Goal: Information Seeking & Learning: Learn about a topic

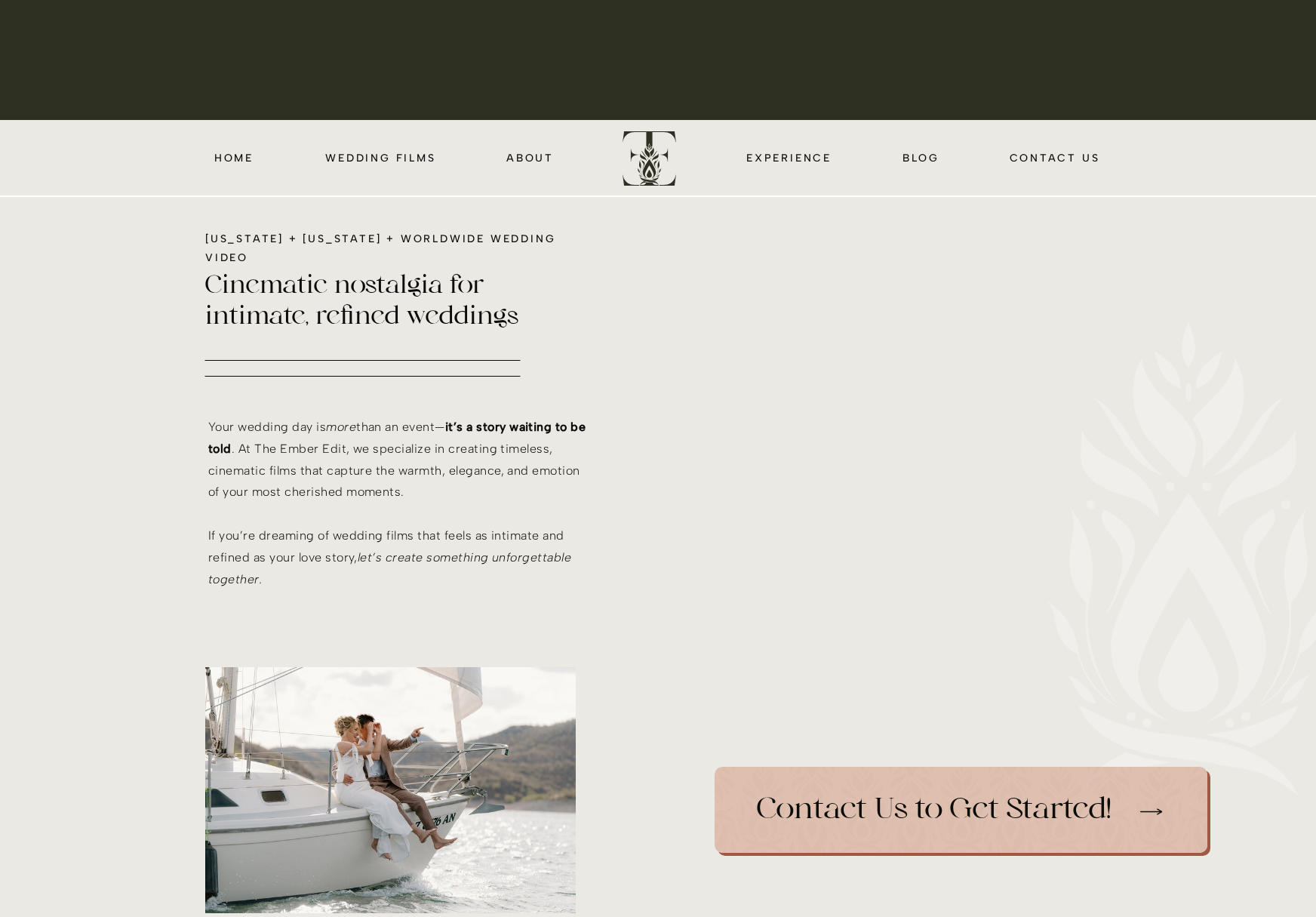
scroll to position [814, 0]
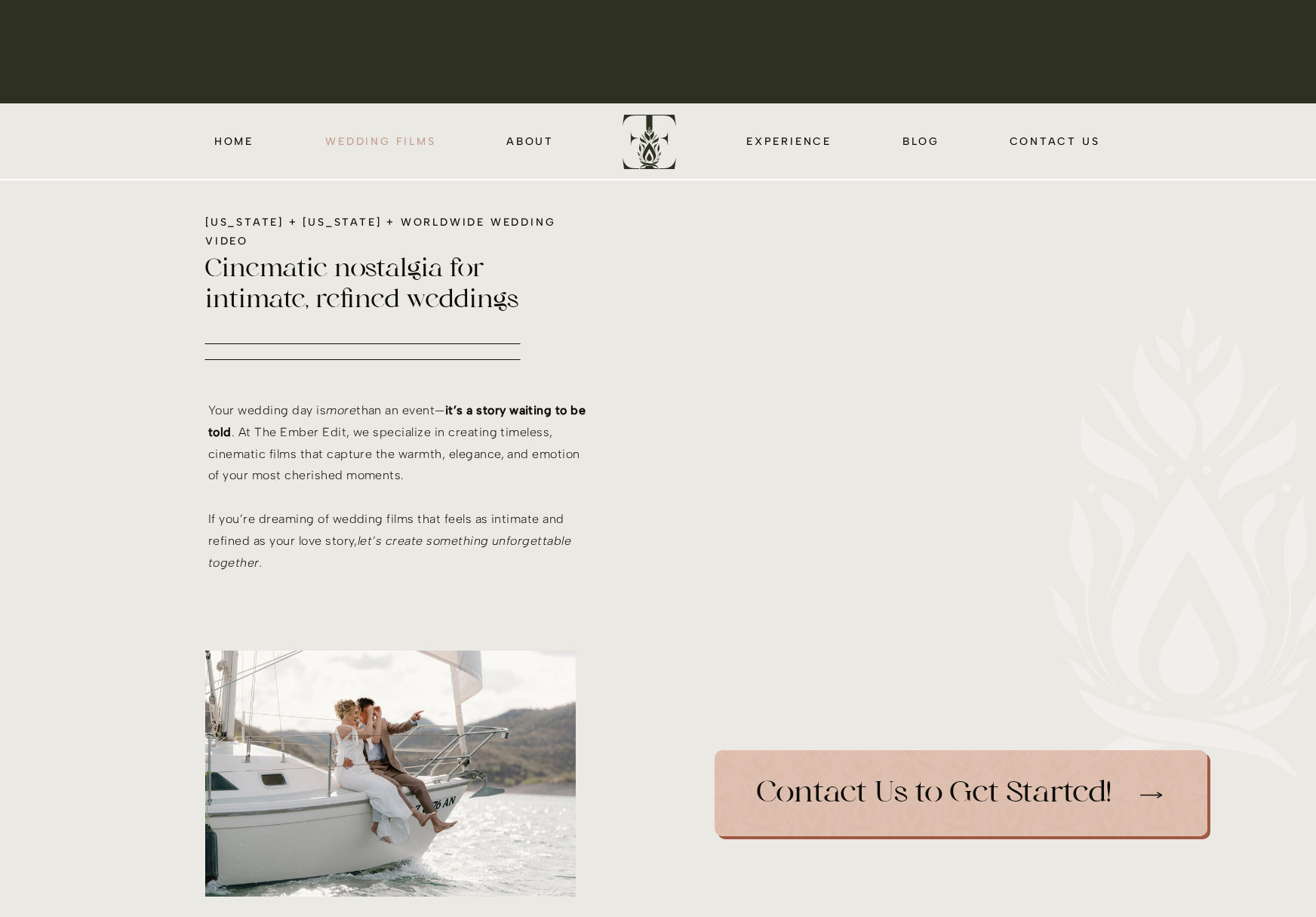
click at [397, 147] on nav "wedding films" at bounding box center [381, 141] width 116 height 18
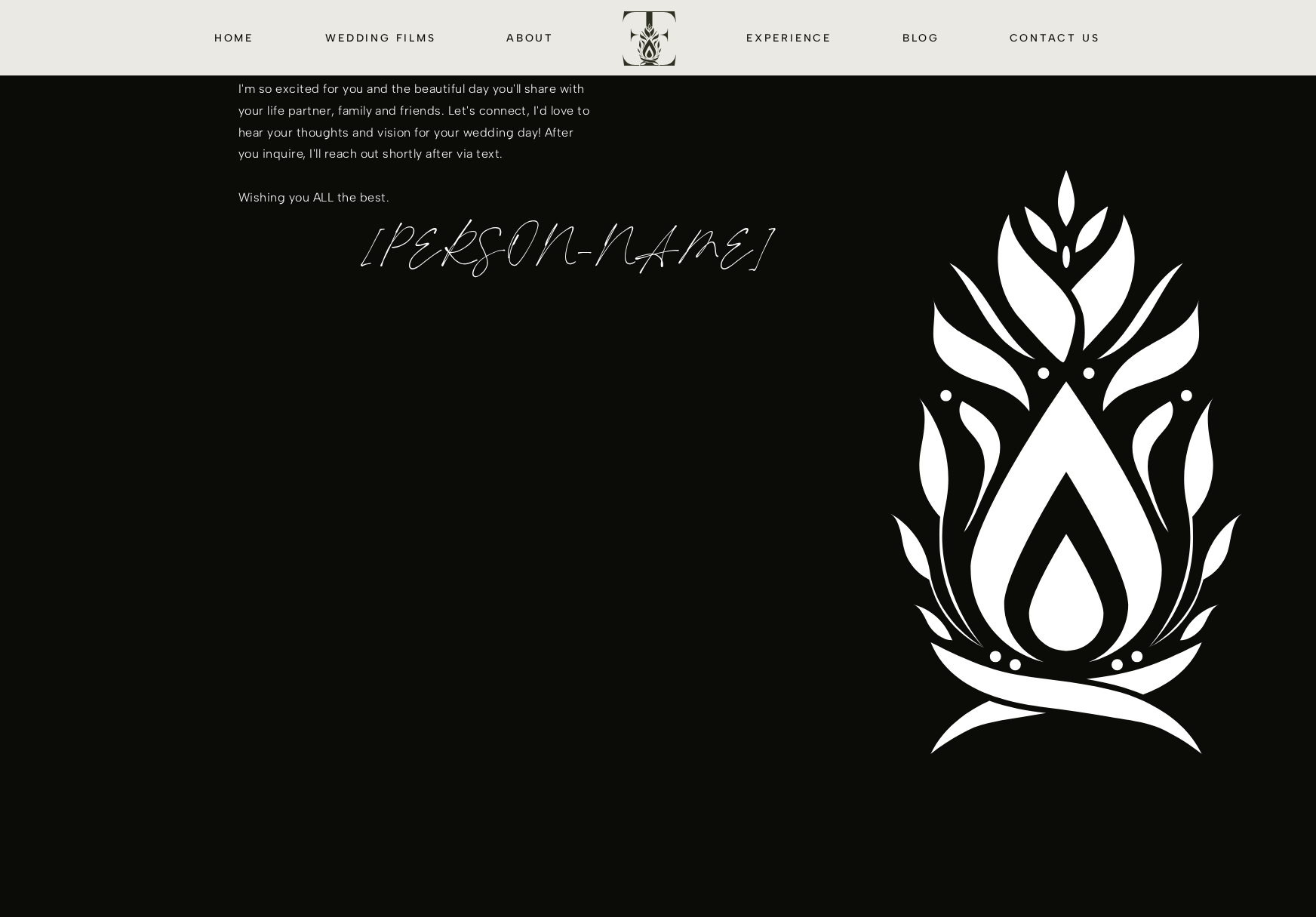
scroll to position [1958, 0]
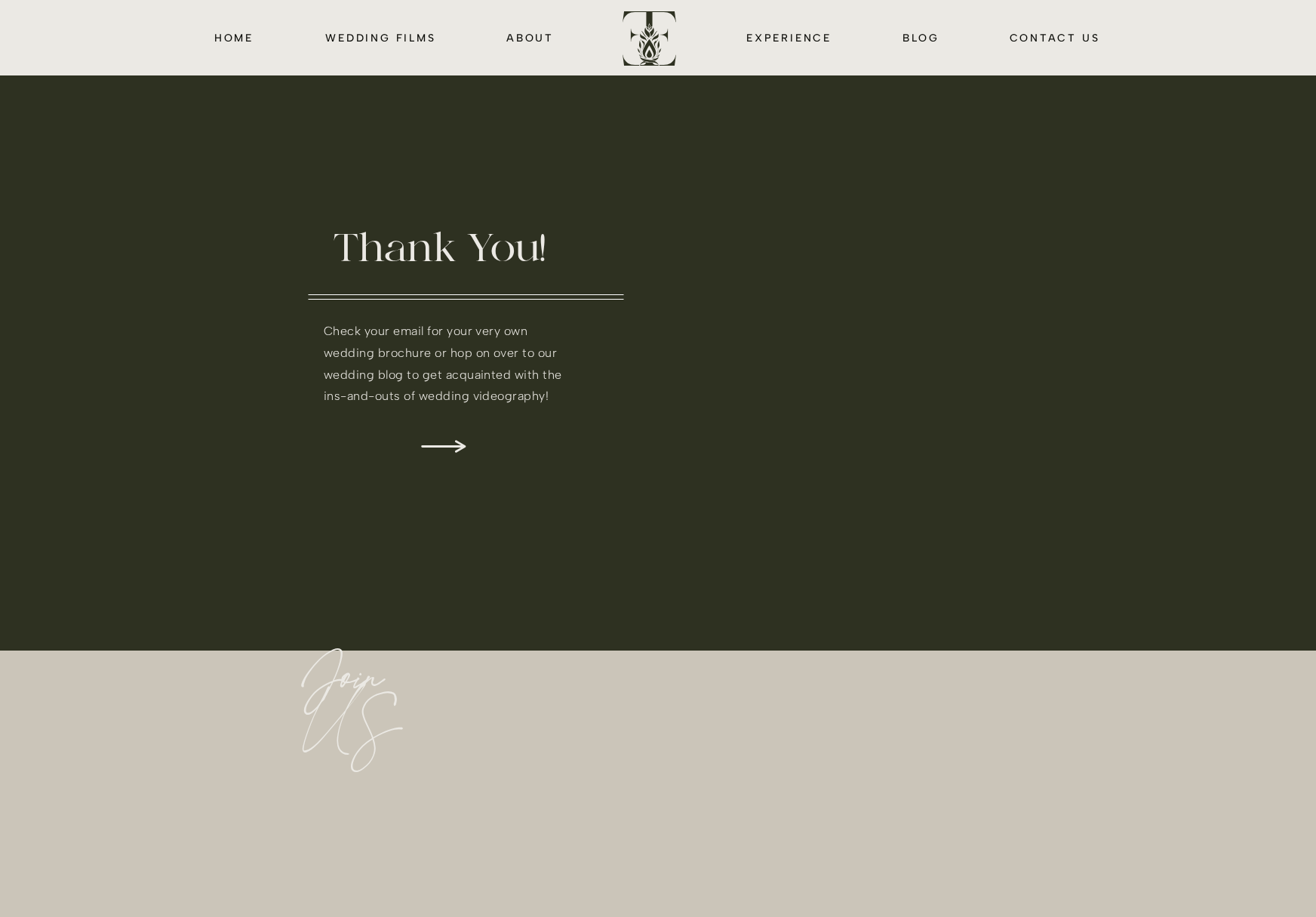
click at [647, 32] on div at bounding box center [650, 38] width 54 height 55
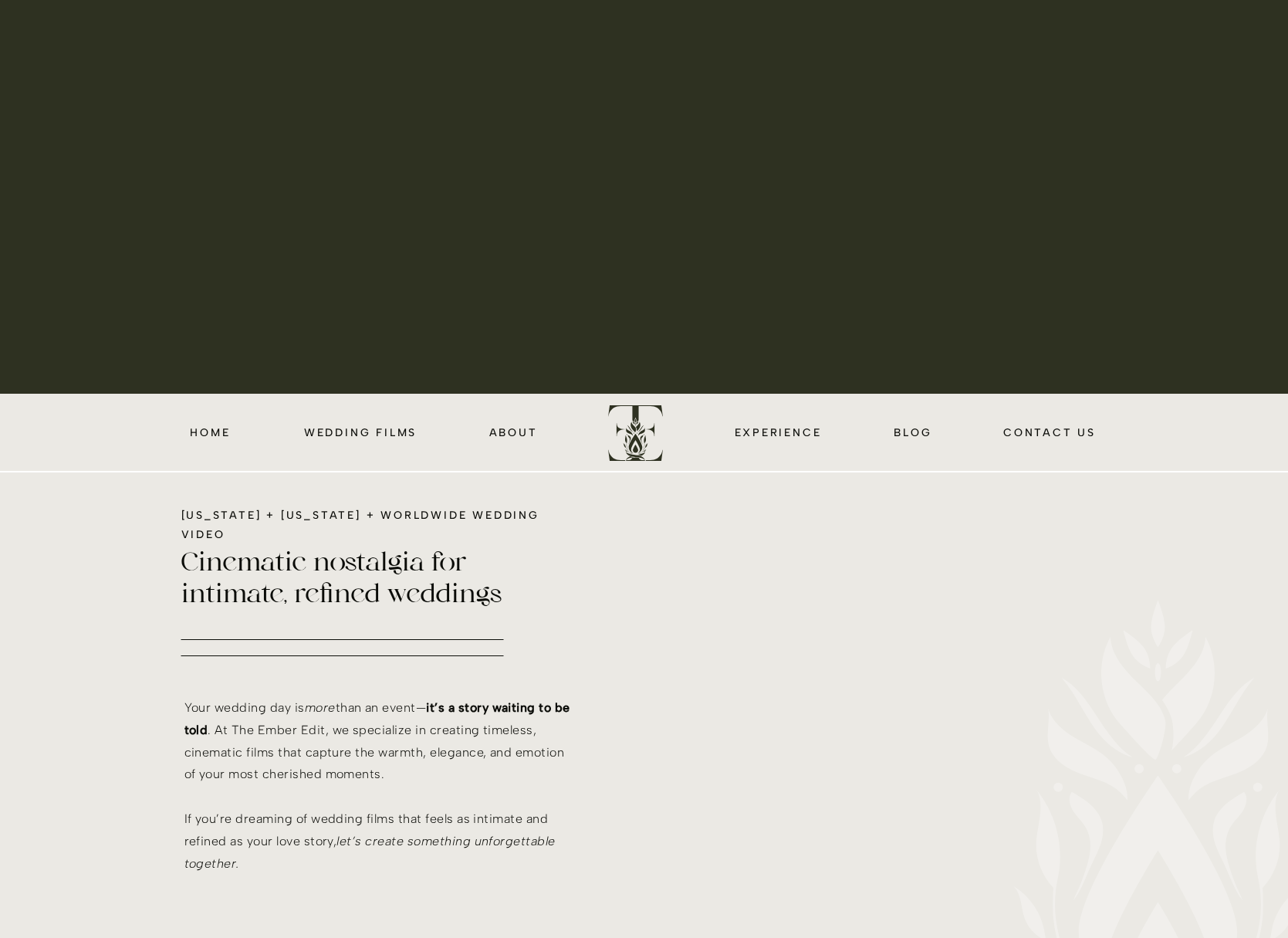
scroll to position [845, 0]
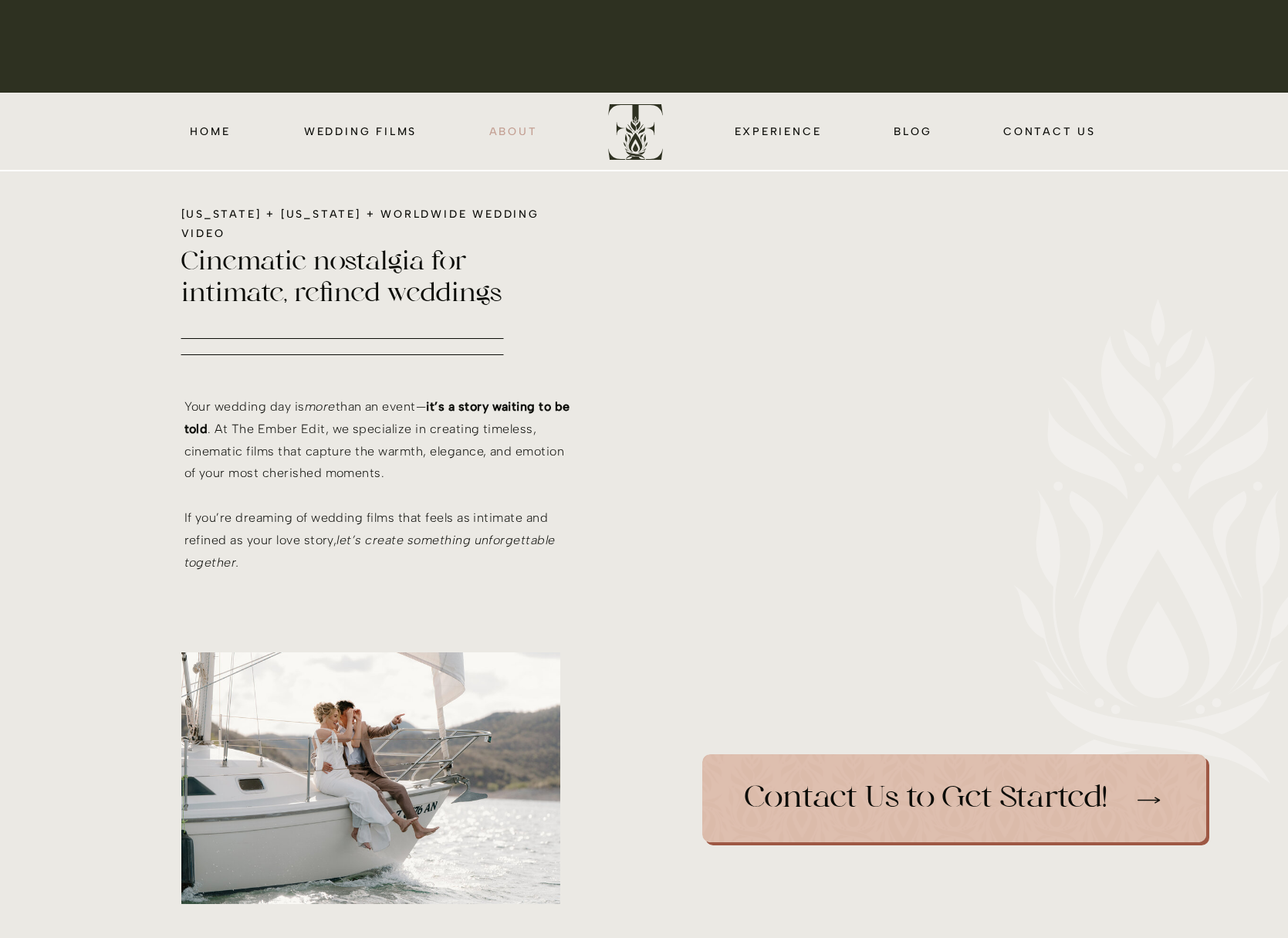
click at [513, 126] on nav "about" at bounding box center [513, 131] width 50 height 18
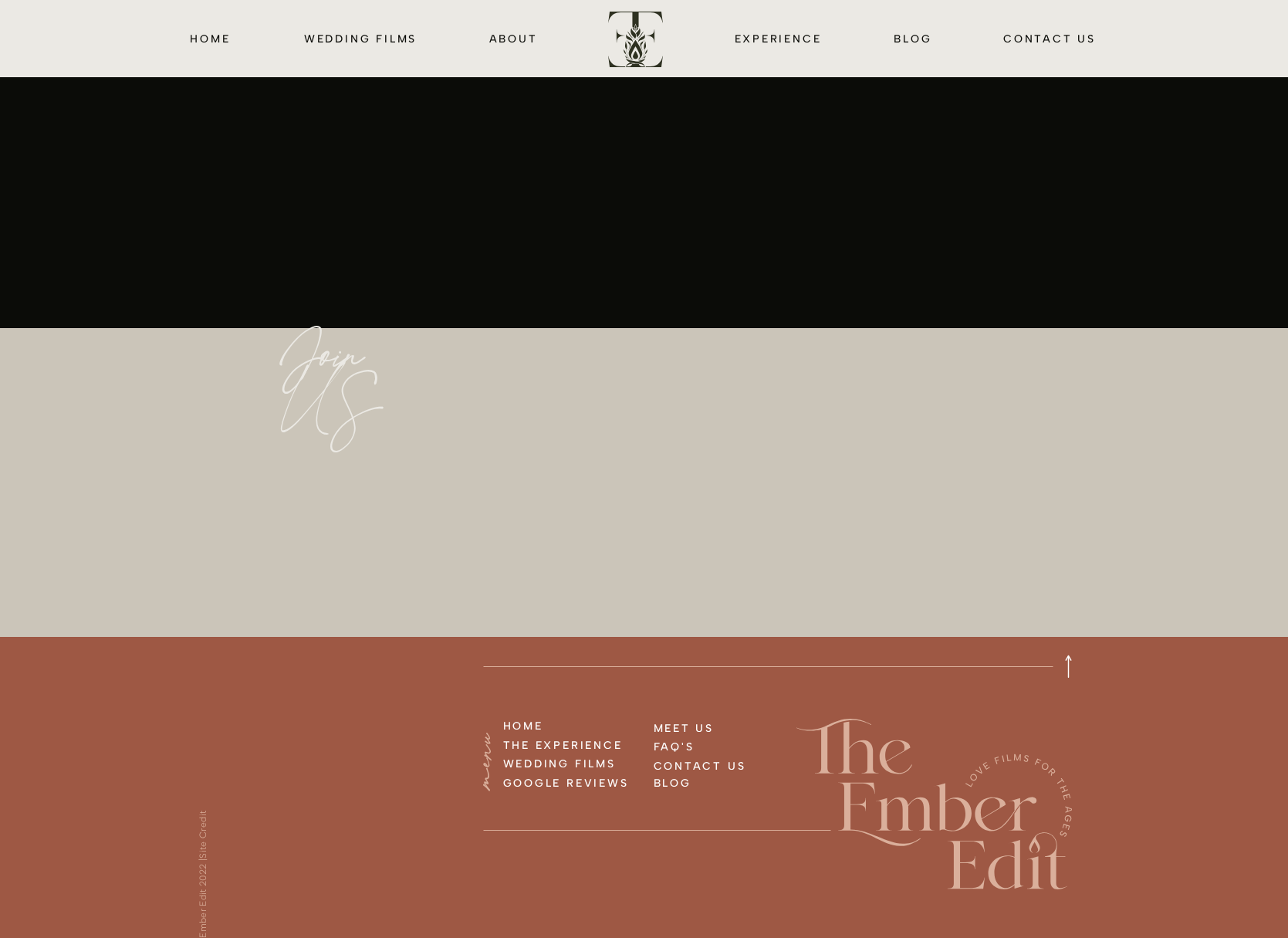
scroll to position [3689, 0]
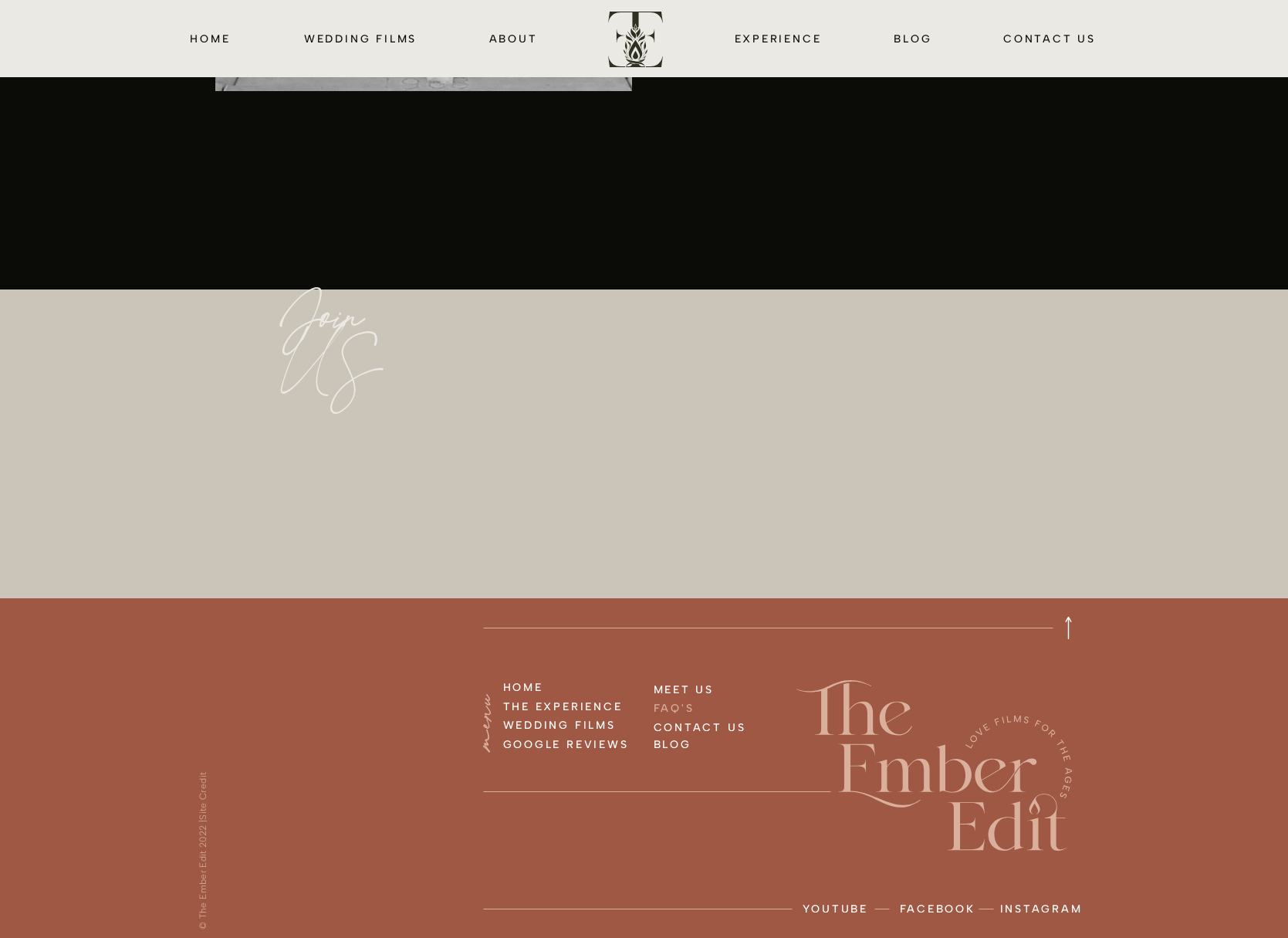
click at [667, 710] on h3 "FAQ'S" at bounding box center [711, 707] width 115 height 17
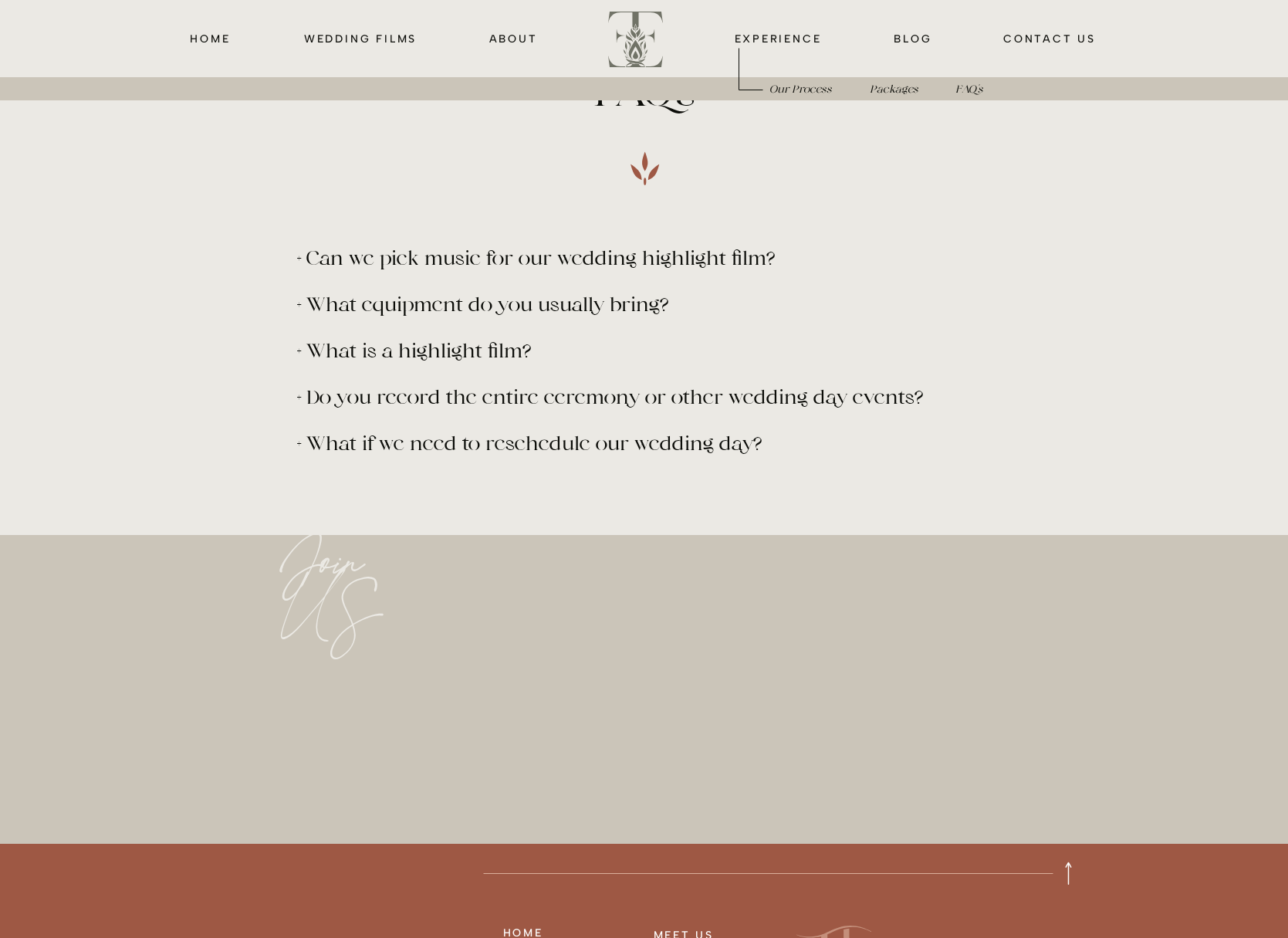
scroll to position [25, 0]
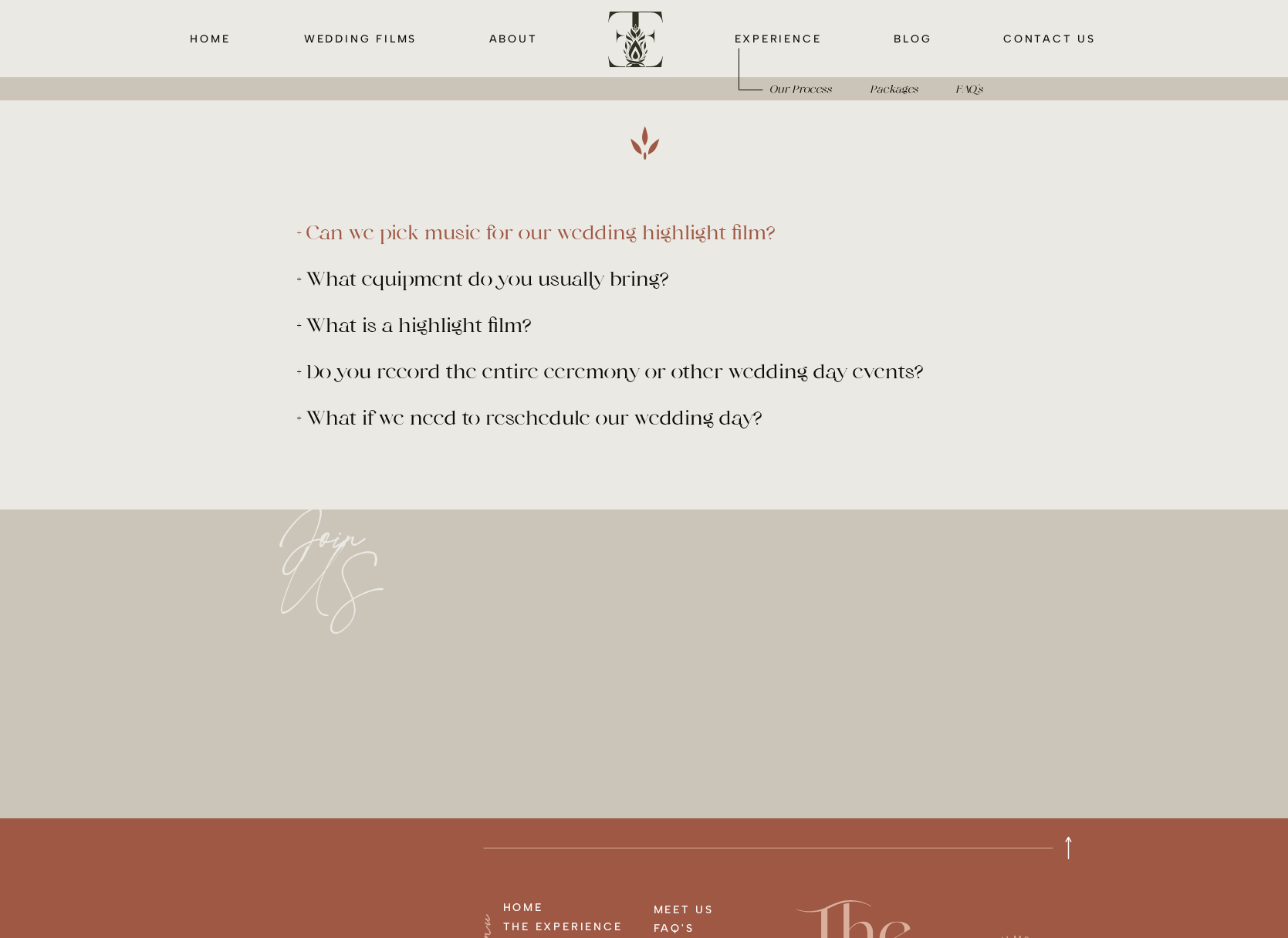
click at [493, 230] on p "+ Can we pick music for our wedding highlight film?" at bounding box center [623, 232] width 652 height 20
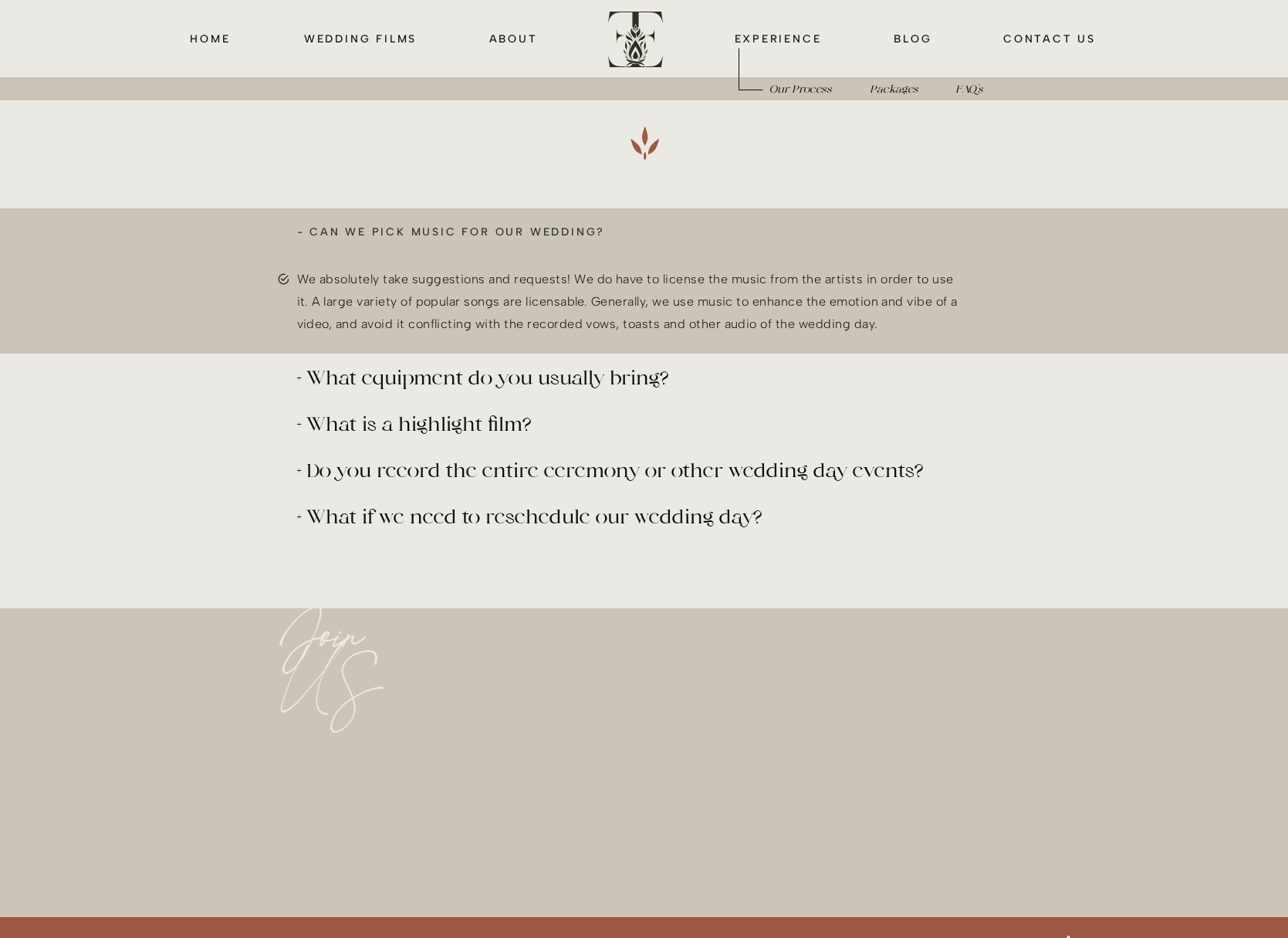
click at [501, 224] on div "- Can we pick music for our wedding?" at bounding box center [635, 232] width 675 height 20
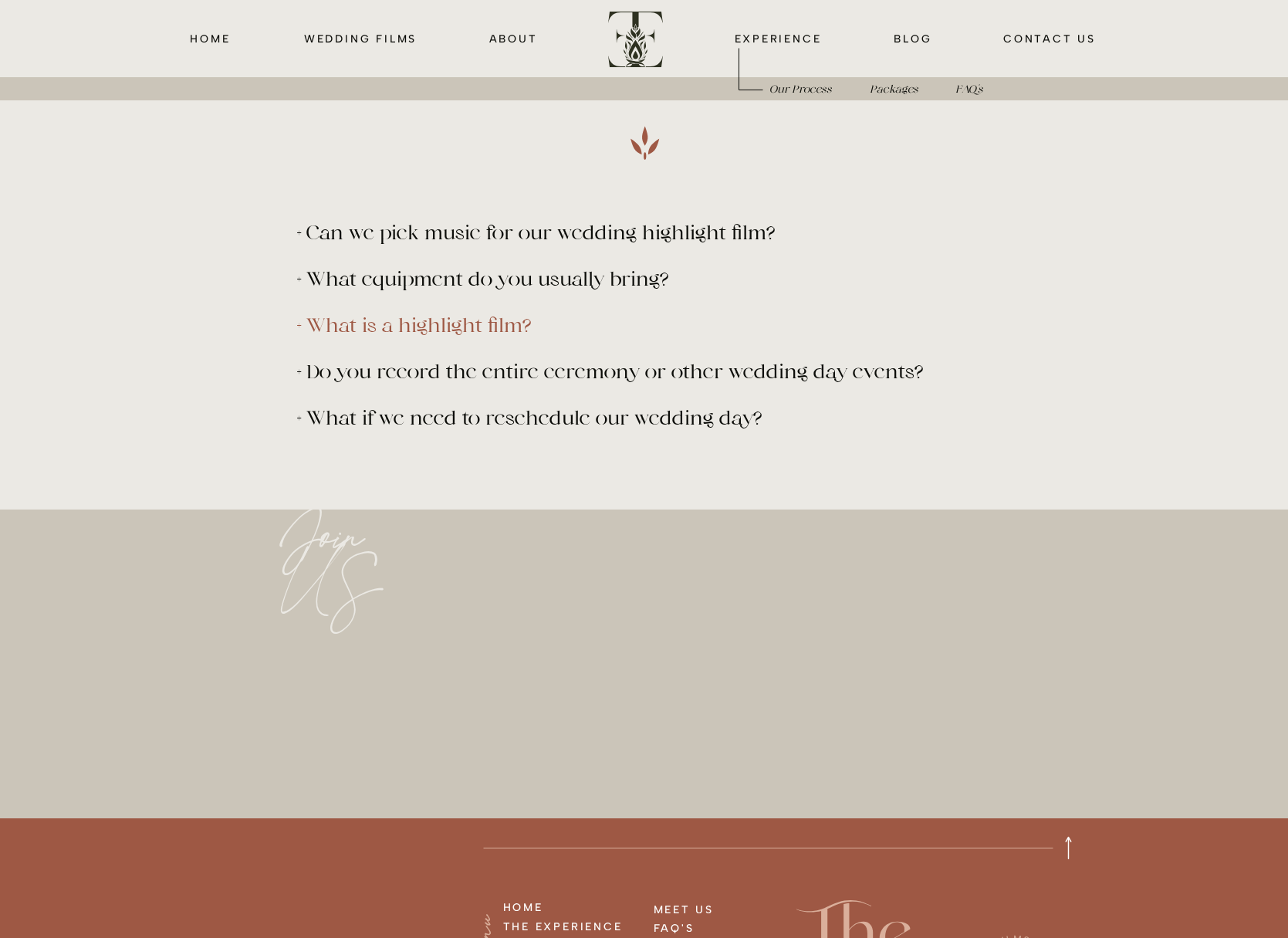
click at [447, 331] on p "+ What is a highlight film?" at bounding box center [623, 324] width 652 height 20
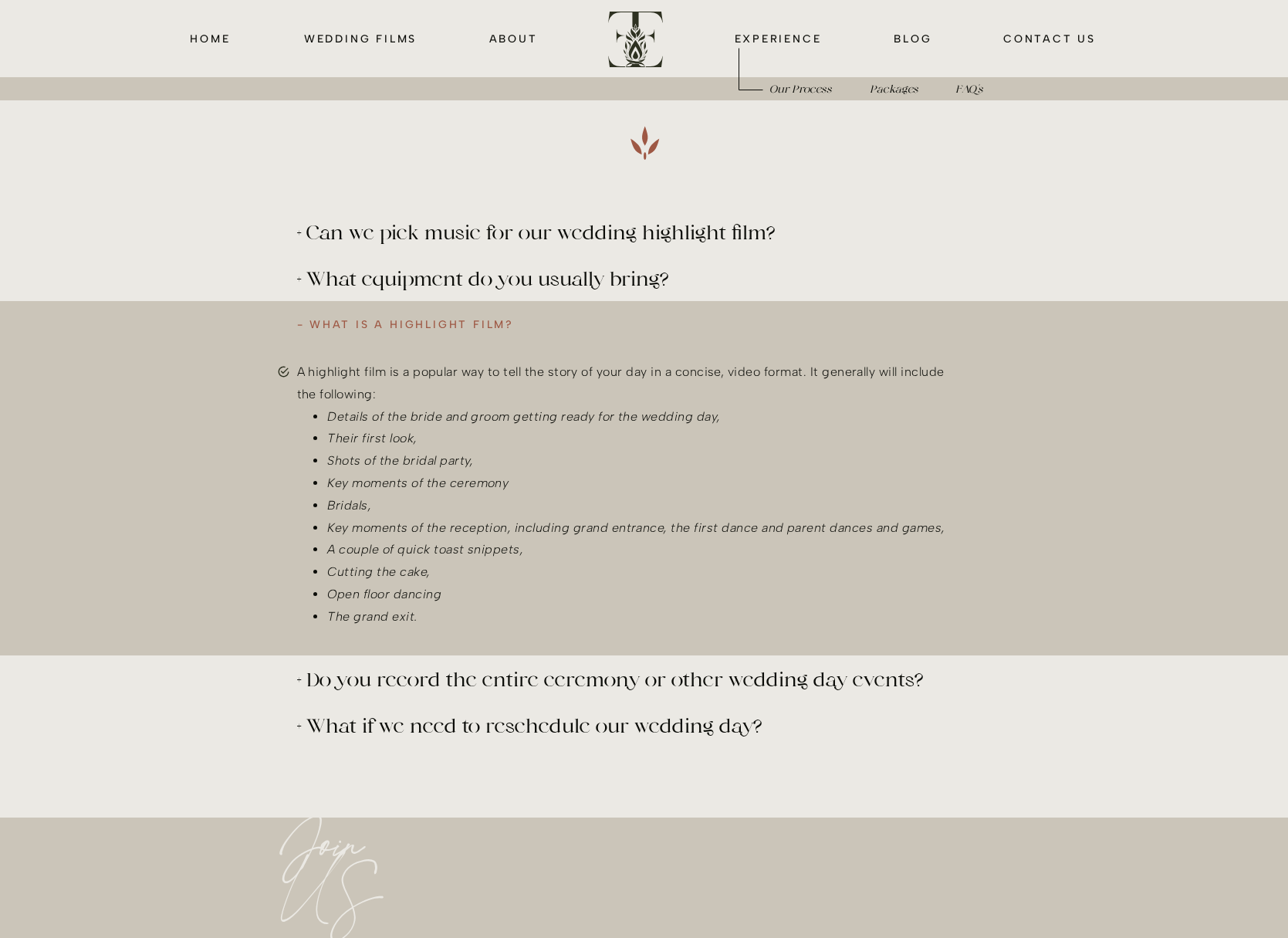
click at [447, 331] on div "- What is a highlight film?" at bounding box center [635, 324] width 675 height 20
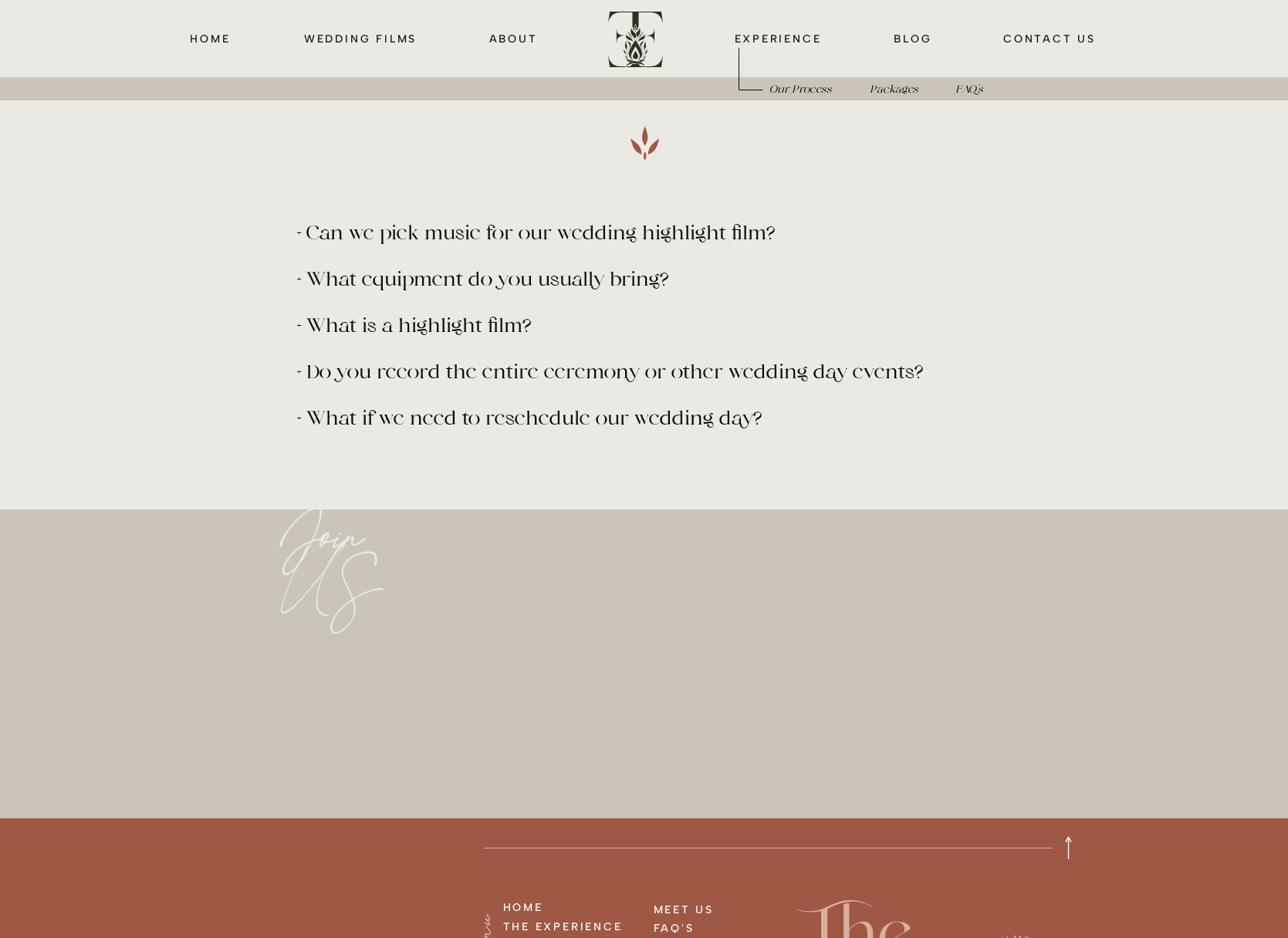
click at [620, 372] on p "+ Do you record the entire ceremony or other wedding day events?" at bounding box center [623, 371] width 652 height 20
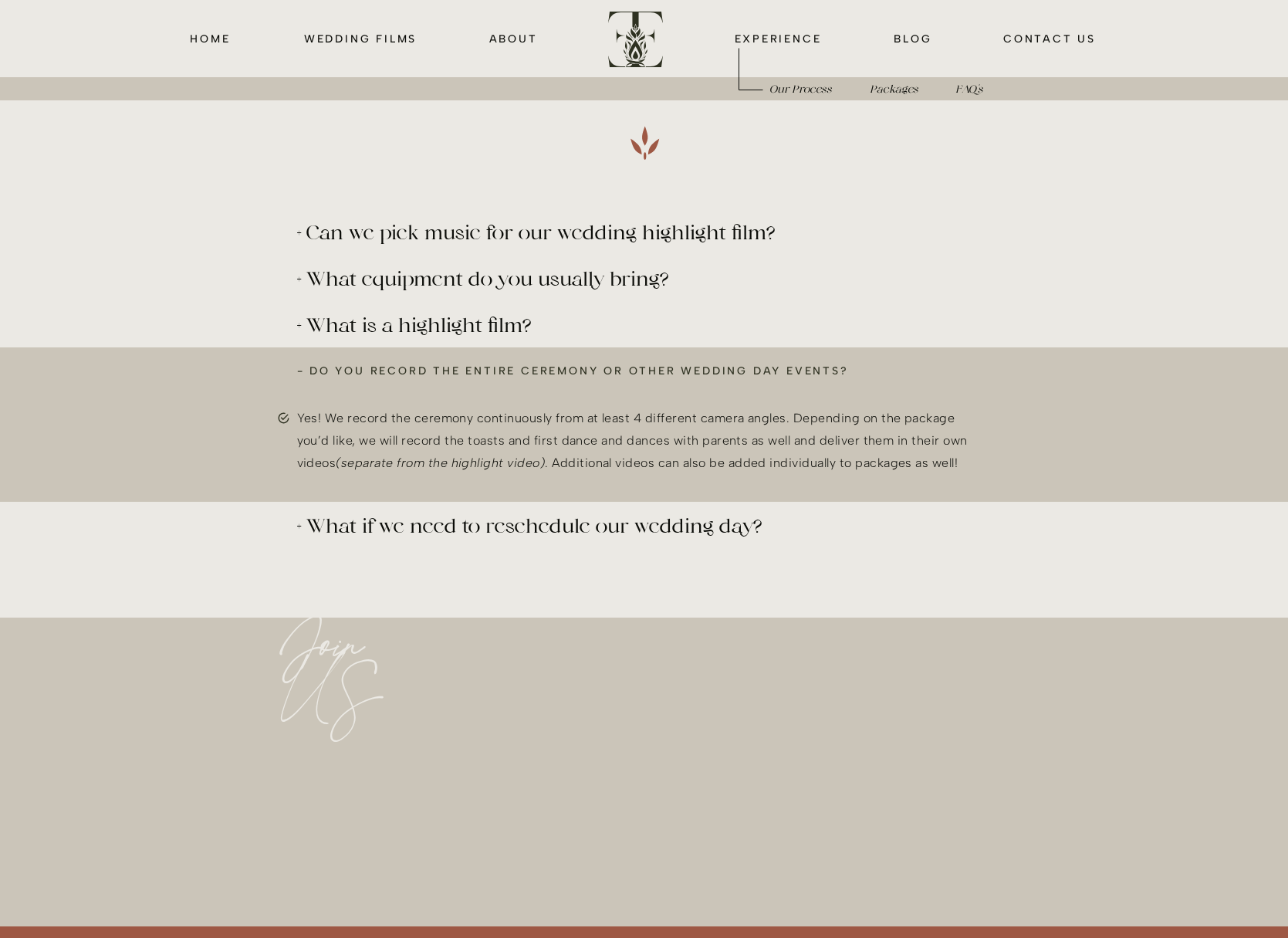
click at [623, 365] on div "- Do you record the entire ceremony or other wedding day events?" at bounding box center [635, 371] width 675 height 20
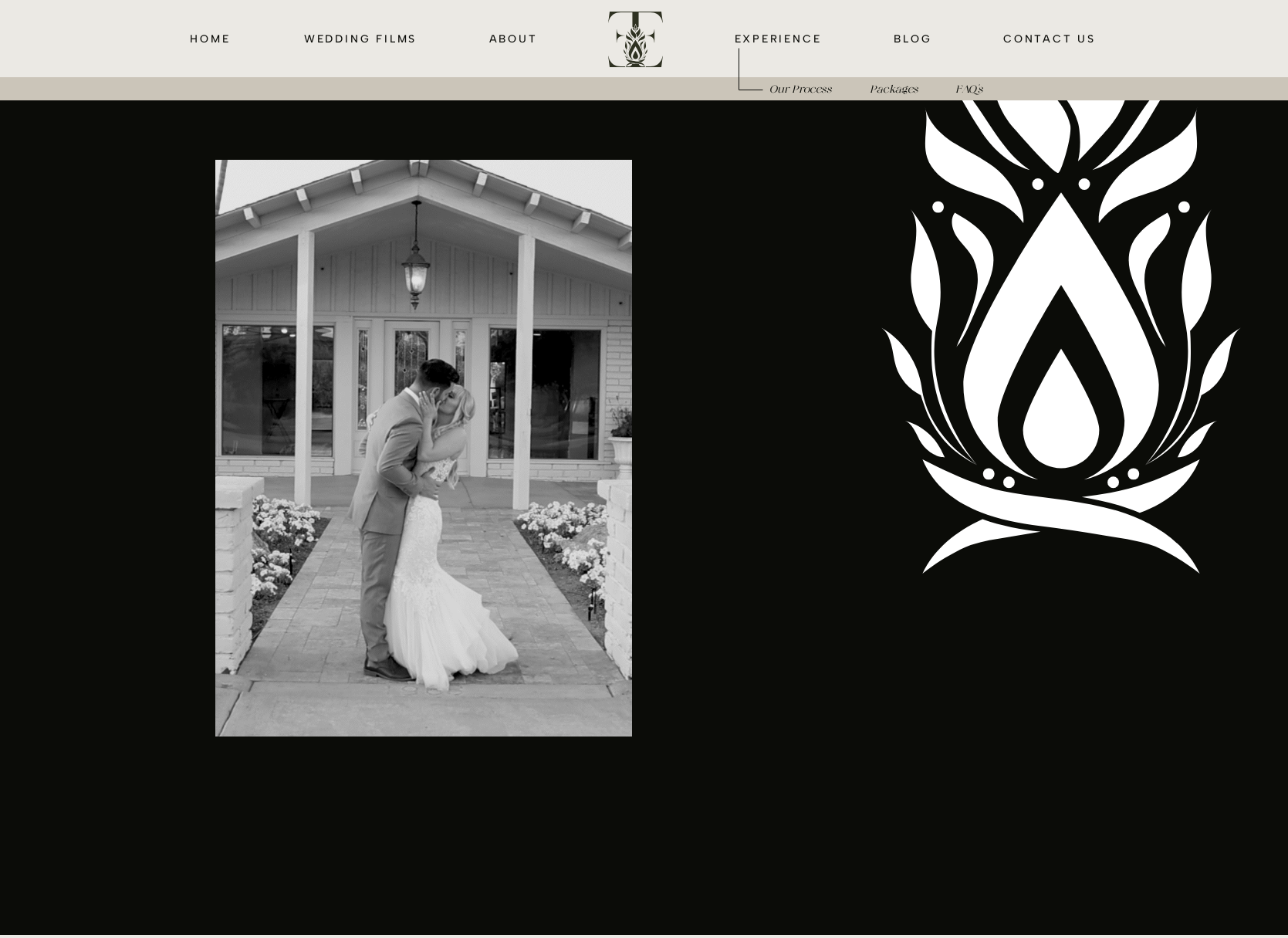
scroll to position [5211, 0]
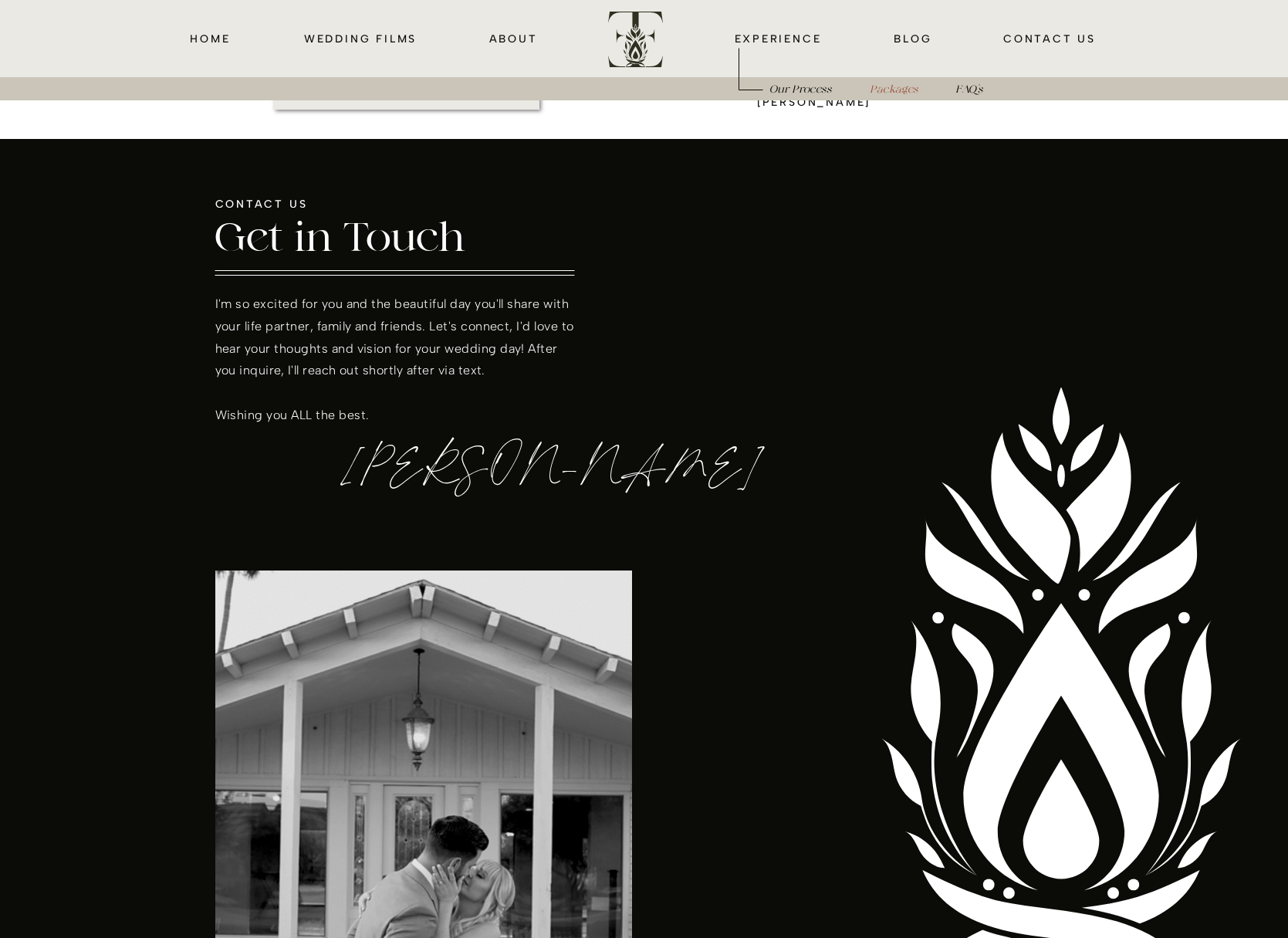
click at [916, 87] on icon "Packages" at bounding box center [894, 90] width 48 height 12
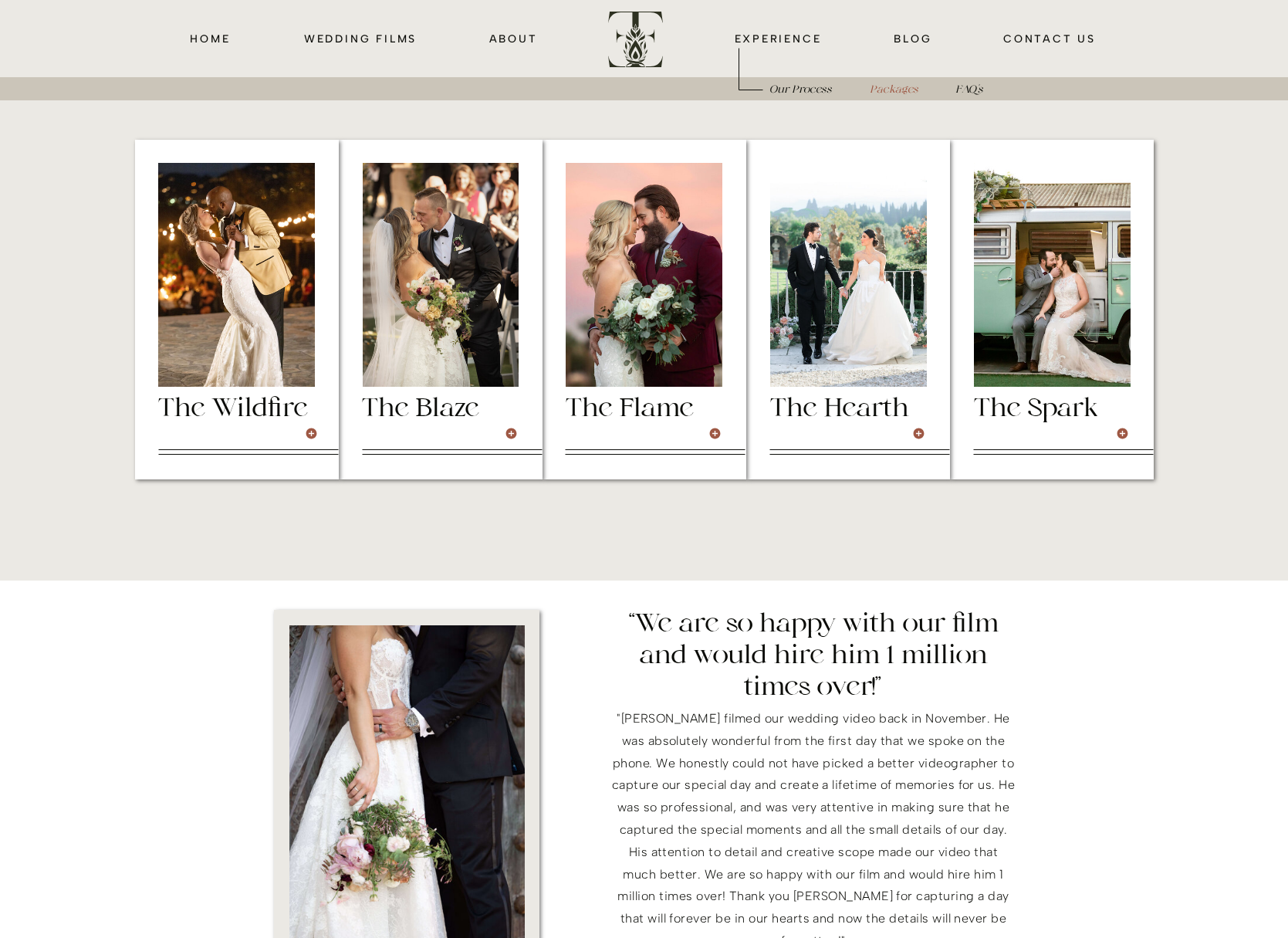
scroll to position [4323, 0]
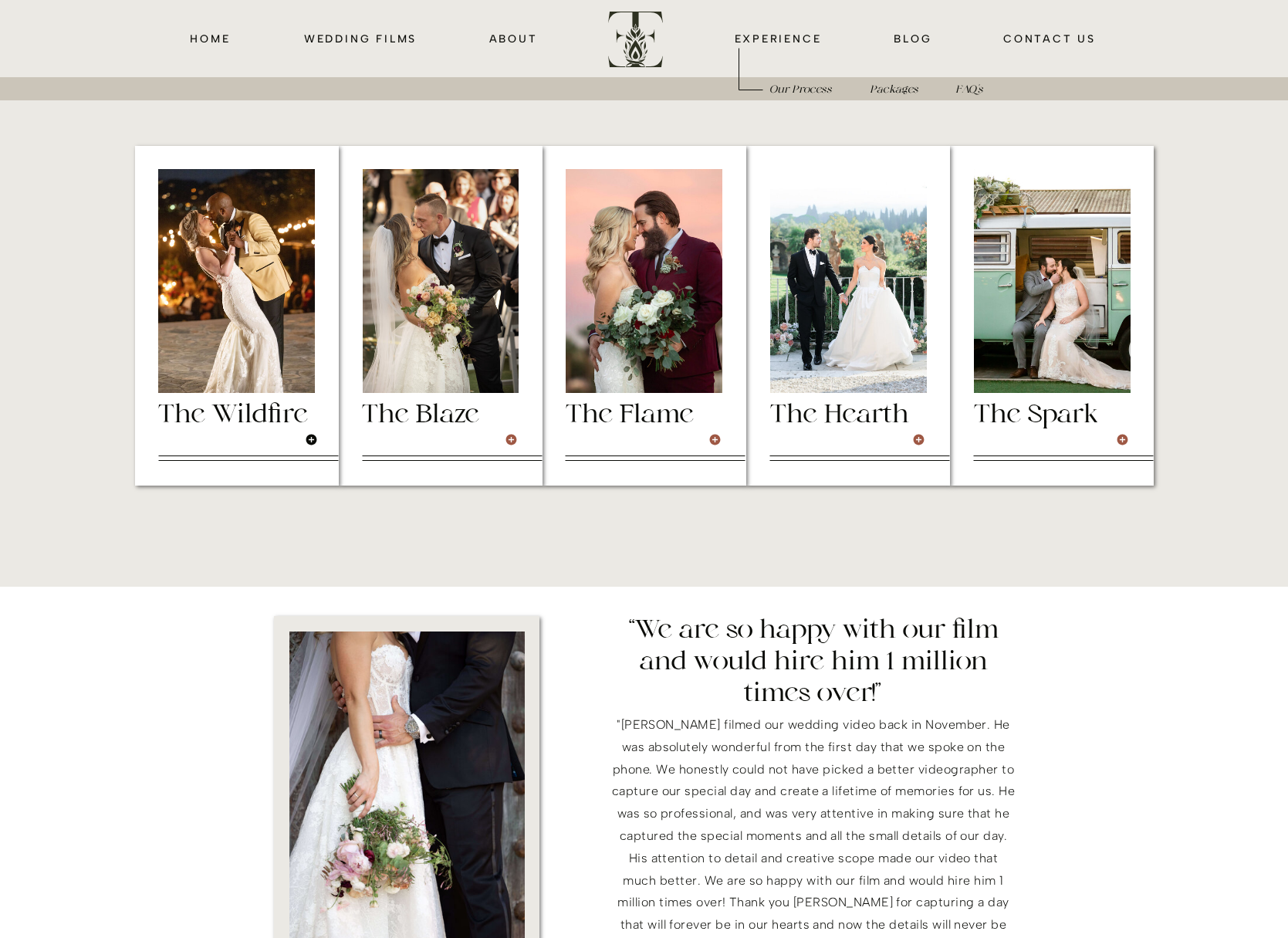
click at [306, 442] on icon at bounding box center [311, 440] width 11 height 11
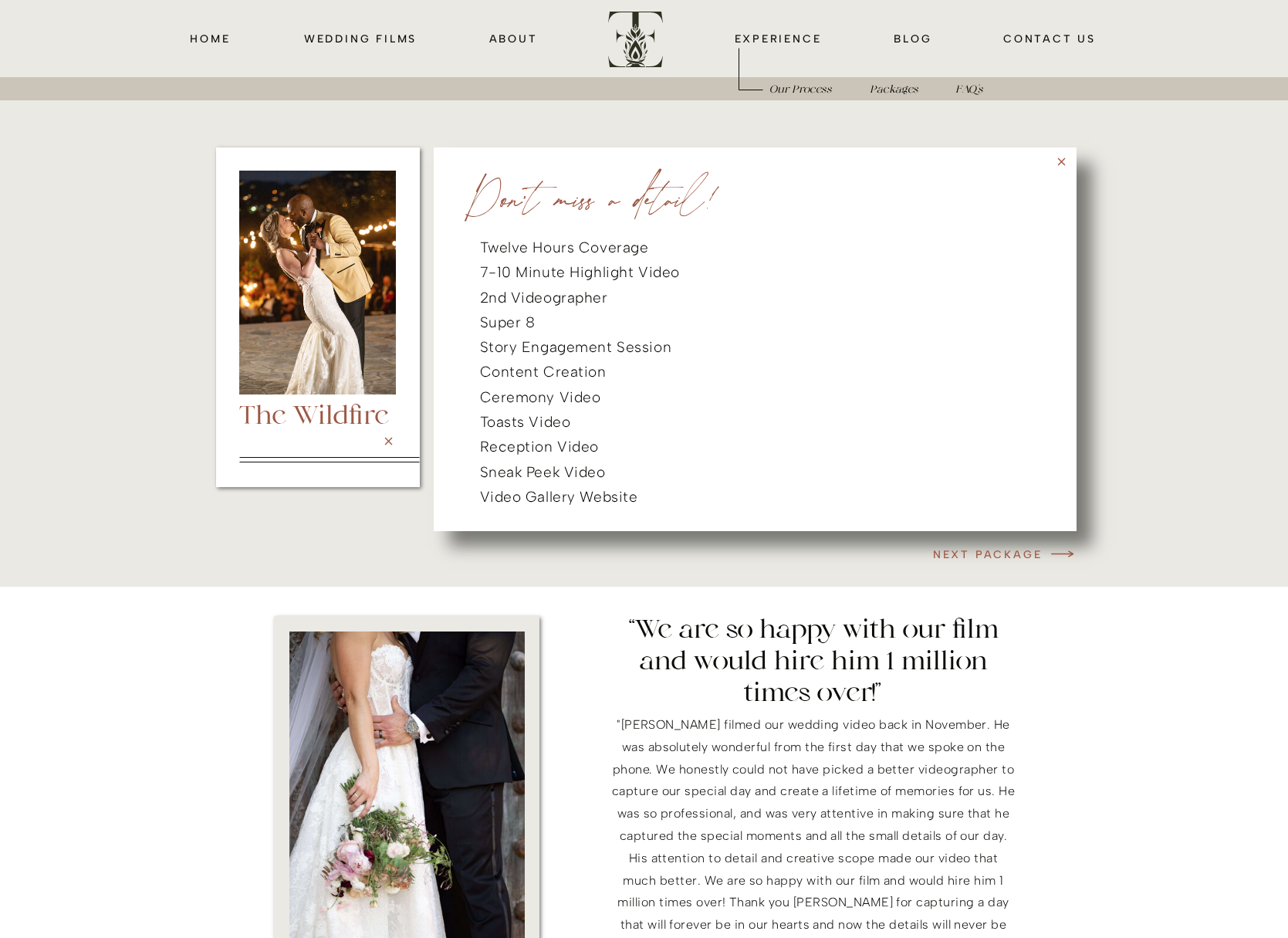
click at [279, 492] on div at bounding box center [639, 321] width 1030 height 361
click at [1058, 162] on icon at bounding box center [1061, 161] width 13 height 13
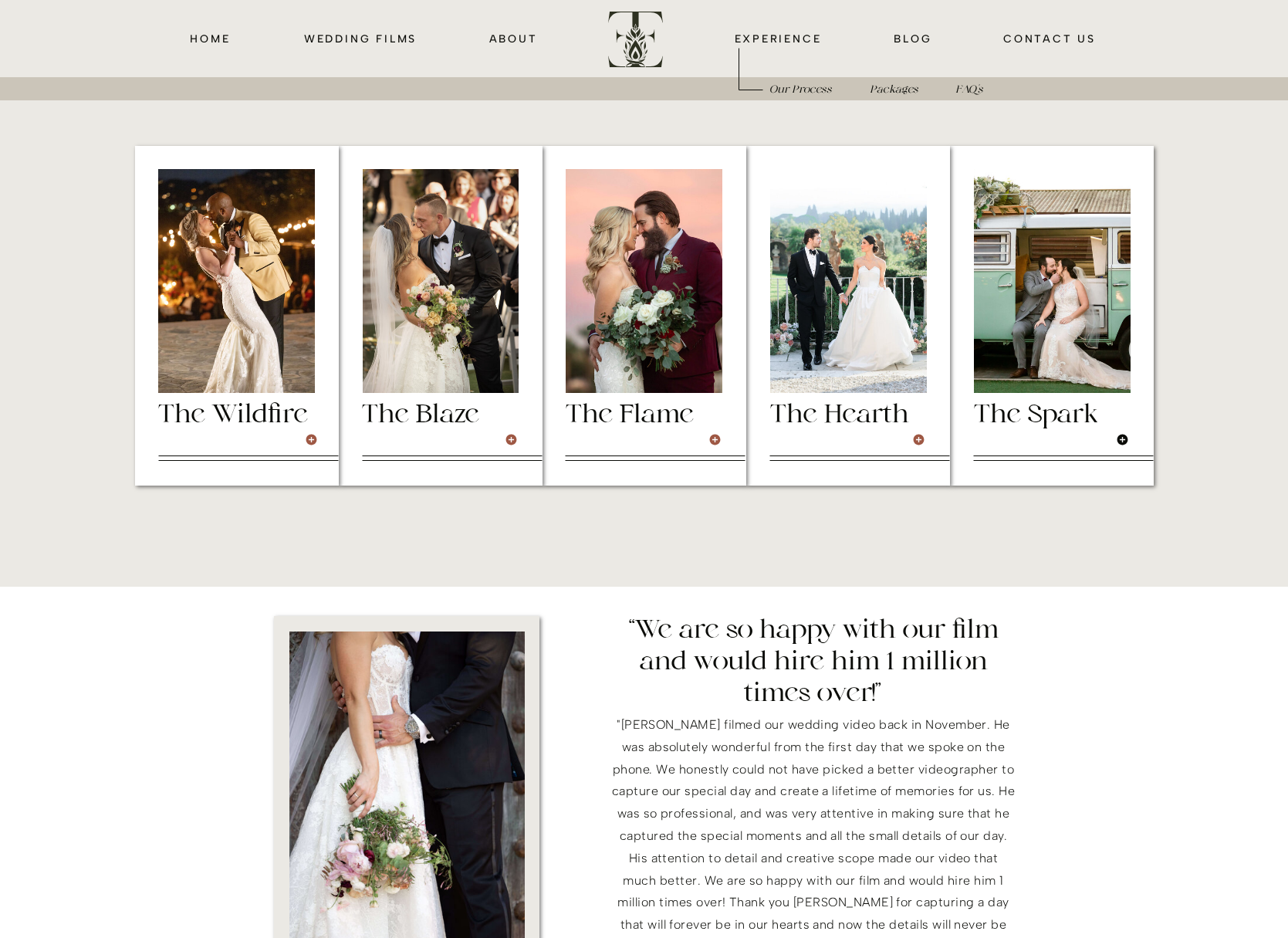
click at [1126, 443] on icon at bounding box center [1122, 440] width 11 height 11
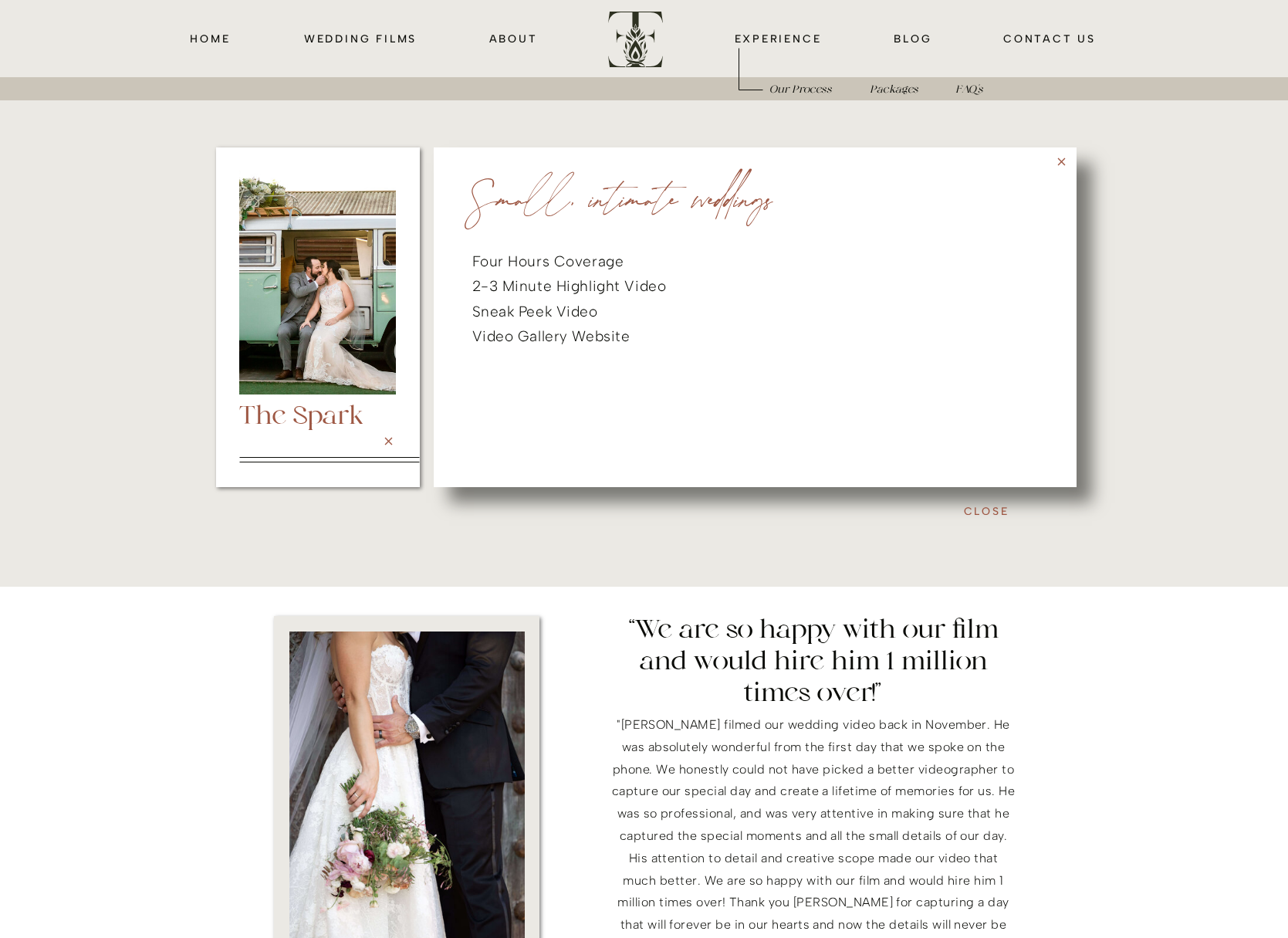
click at [1067, 164] on icon at bounding box center [1061, 161] width 13 height 13
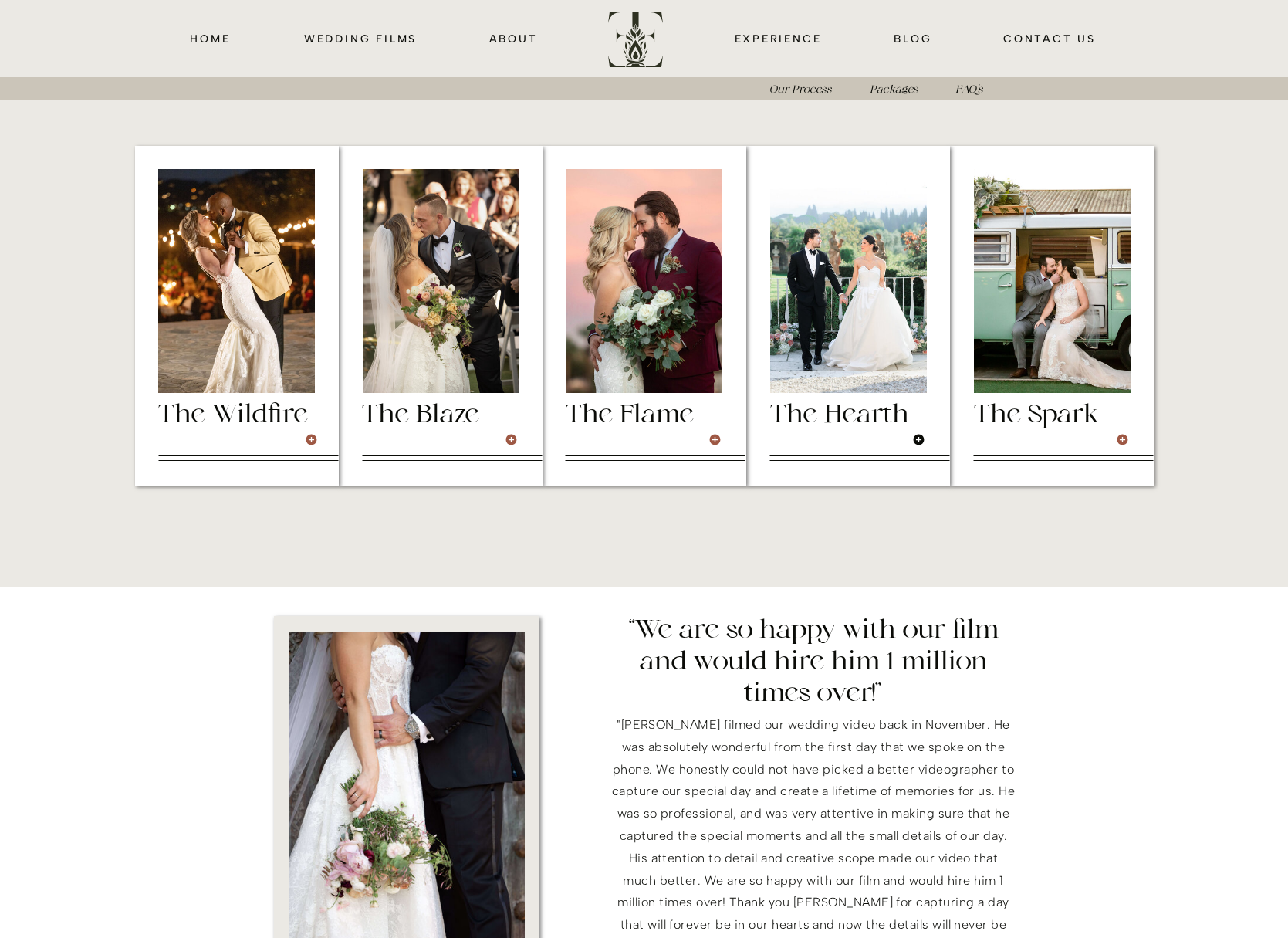
click at [921, 439] on icon at bounding box center [919, 440] width 11 height 11
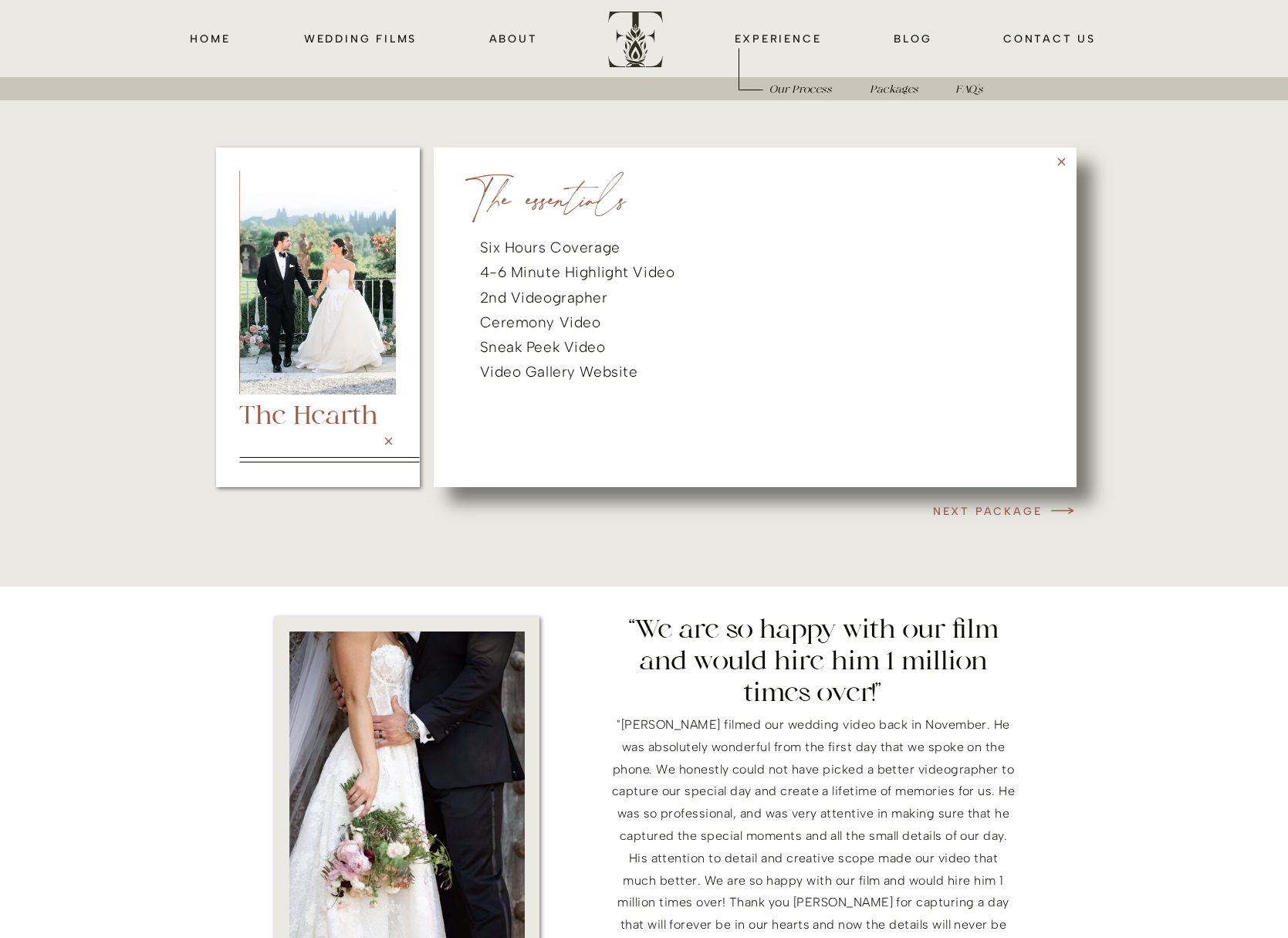
click at [1059, 161] on icon at bounding box center [1061, 162] width 8 height 8
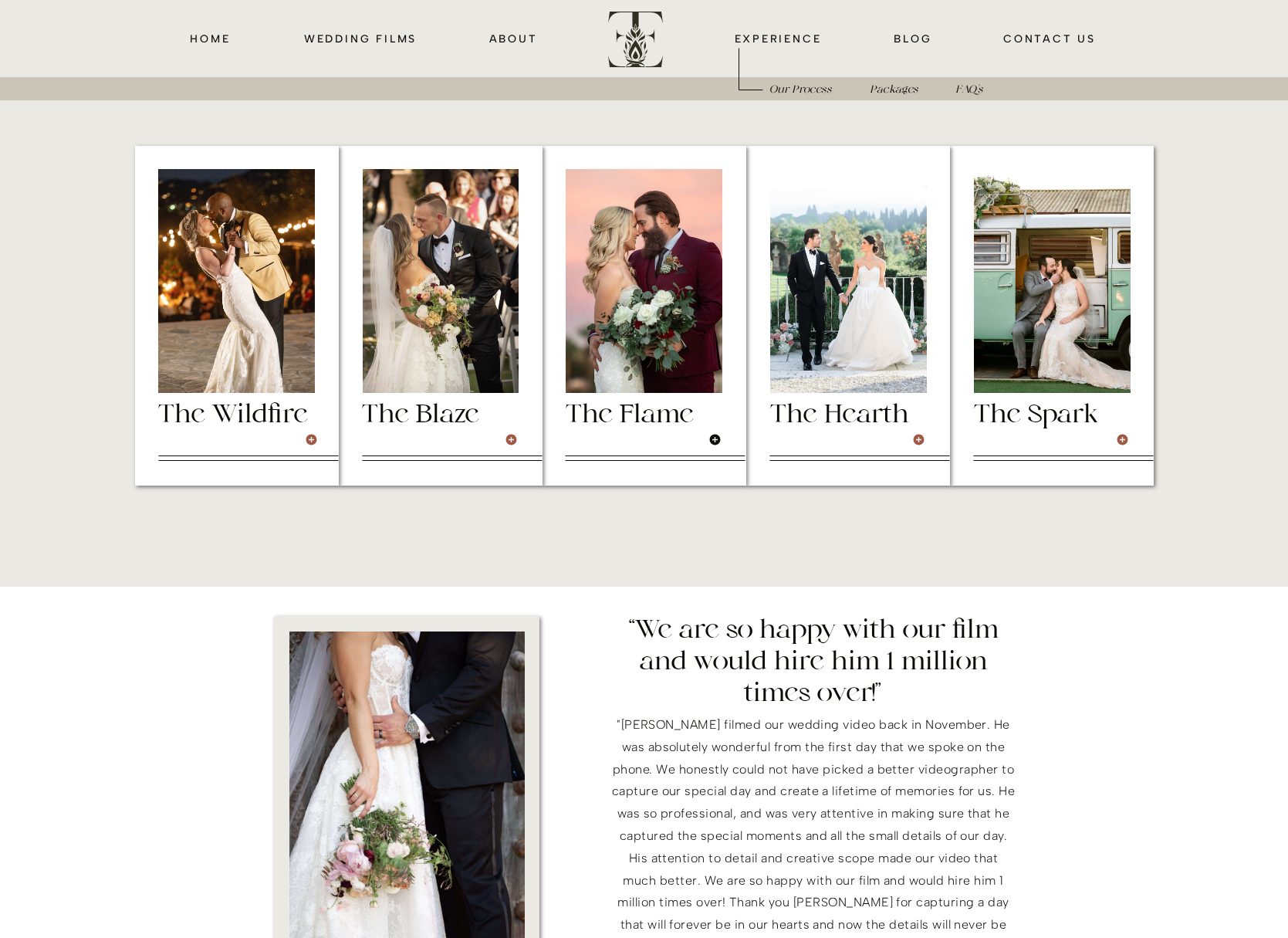
click at [712, 440] on icon at bounding box center [715, 439] width 13 height 13
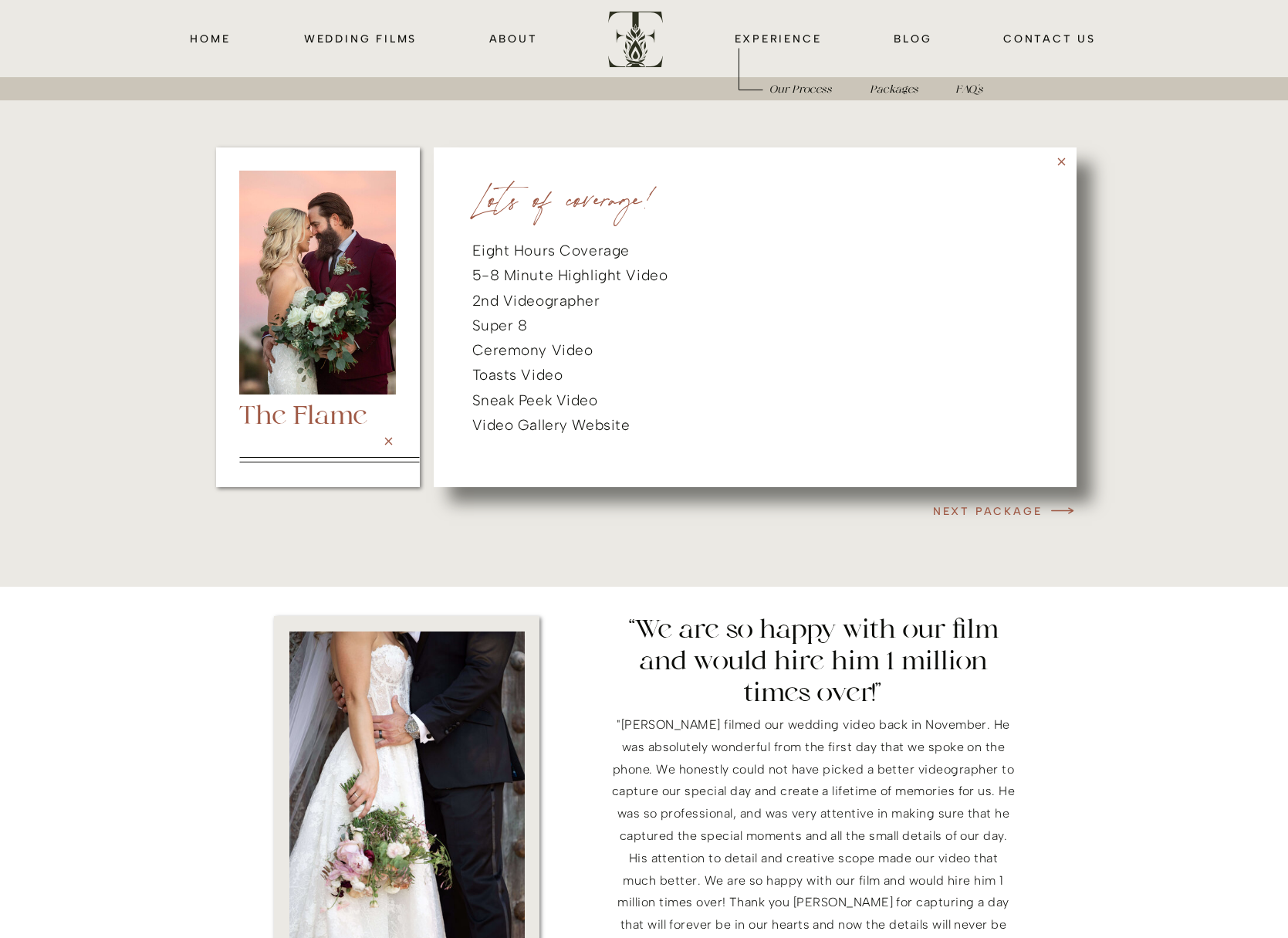
click at [1064, 164] on icon at bounding box center [1061, 162] width 8 height 8
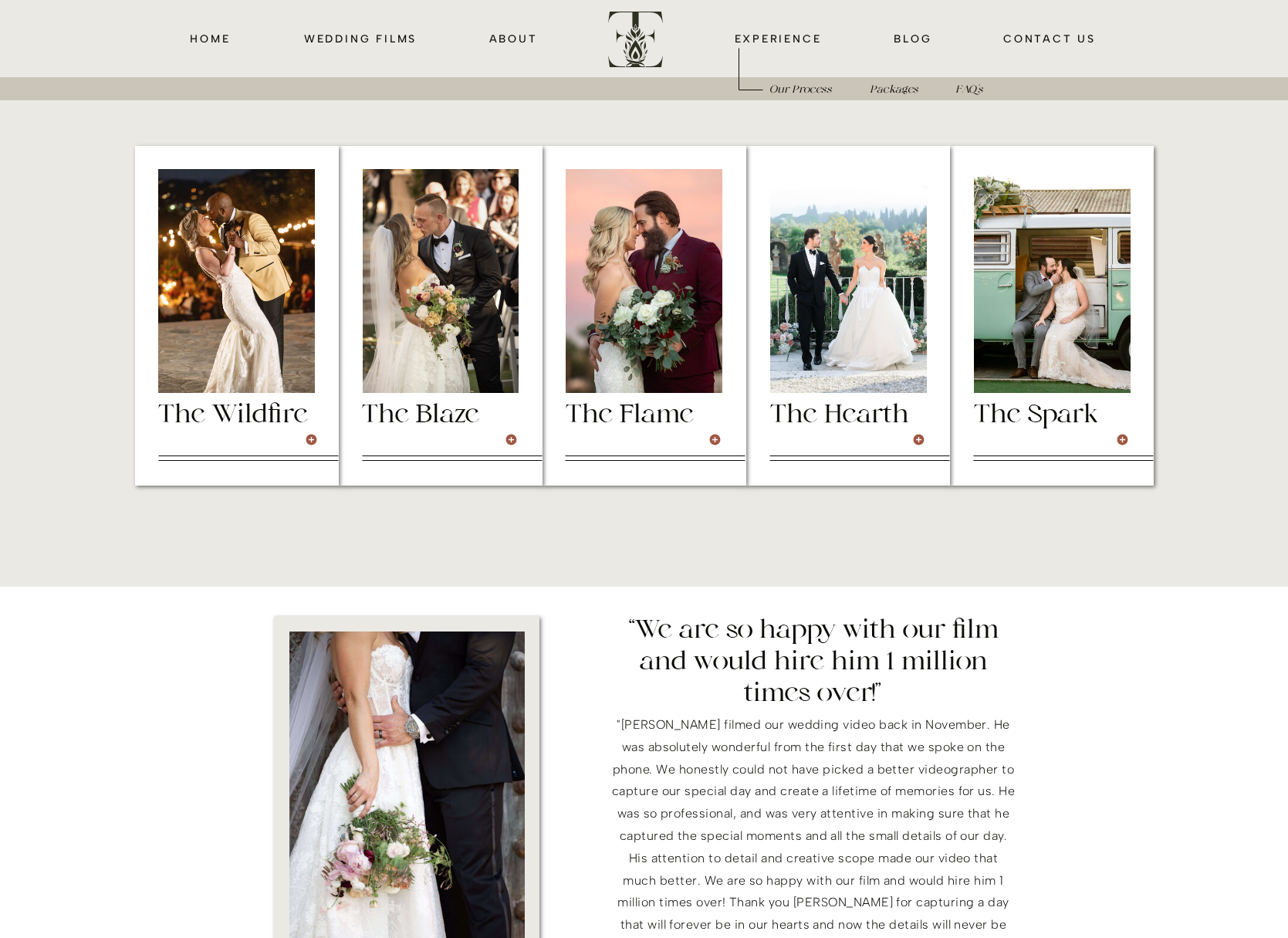
click at [518, 441] on div at bounding box center [440, 315] width 204 height 339
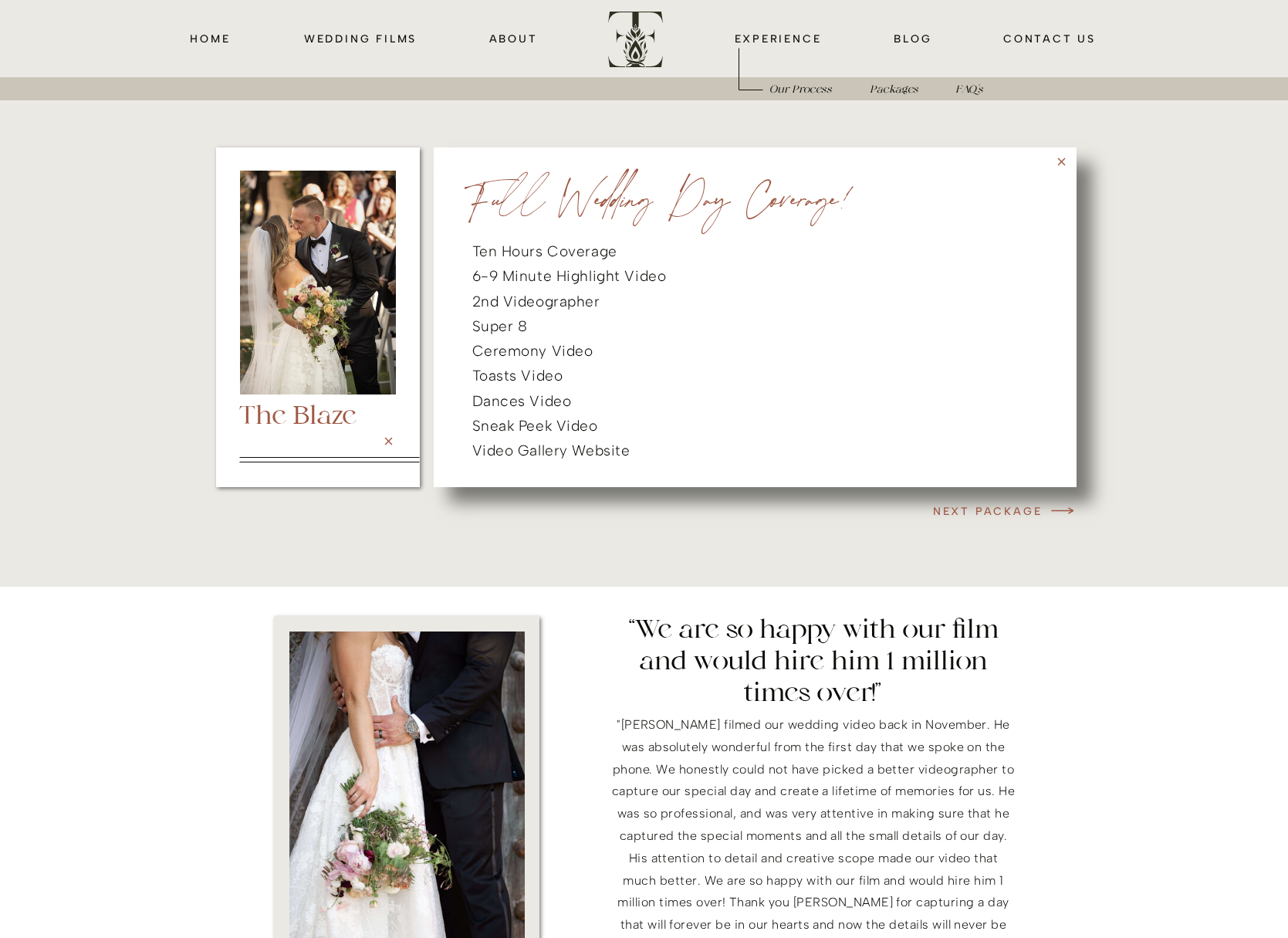
click at [1060, 163] on icon at bounding box center [1061, 161] width 13 height 13
